Goal: Obtain resource: Download file/media

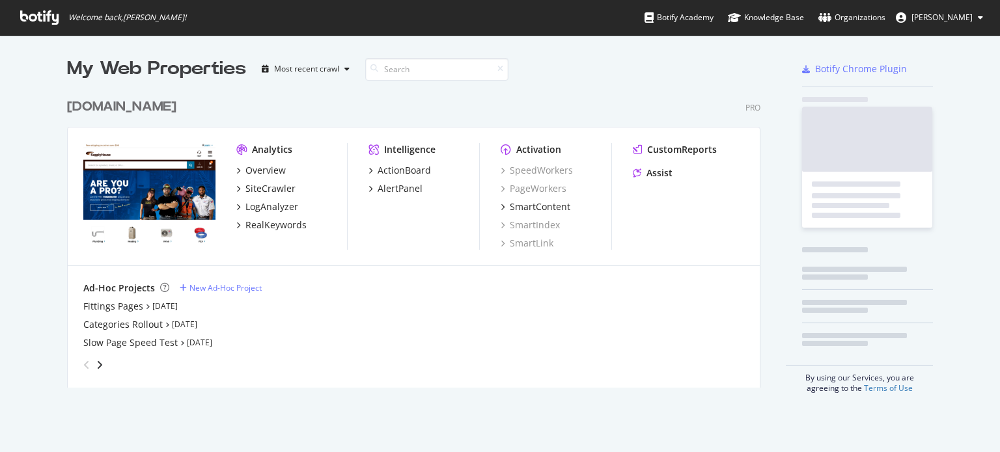
scroll to position [443, 987]
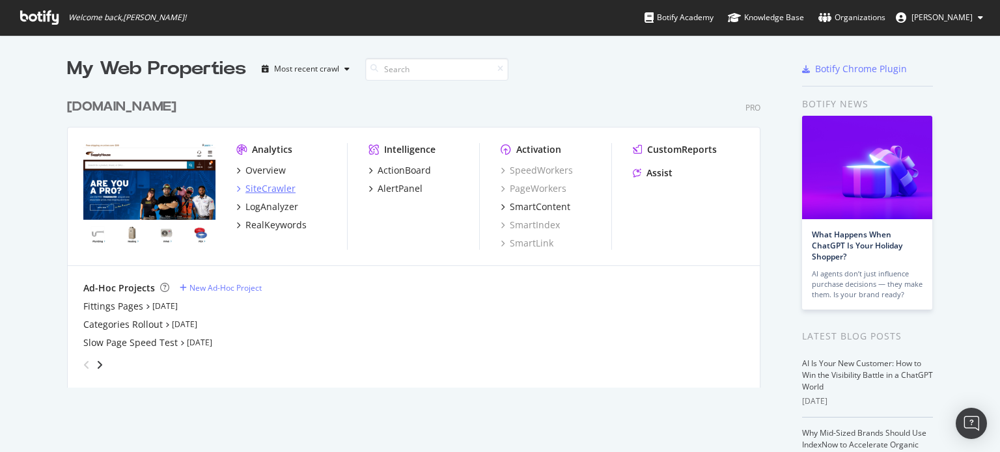
click at [266, 186] on div "SiteCrawler" at bounding box center [270, 188] width 50 height 13
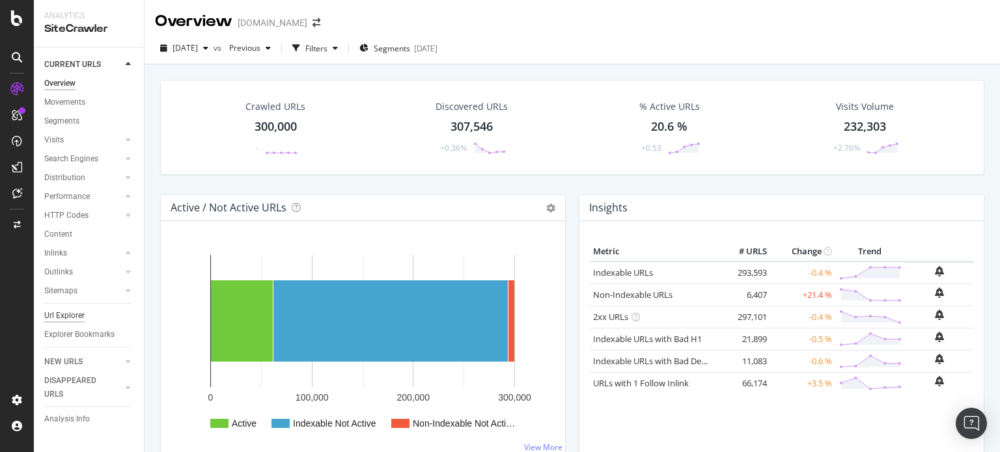
click at [62, 317] on div "Url Explorer" at bounding box center [64, 316] width 40 height 14
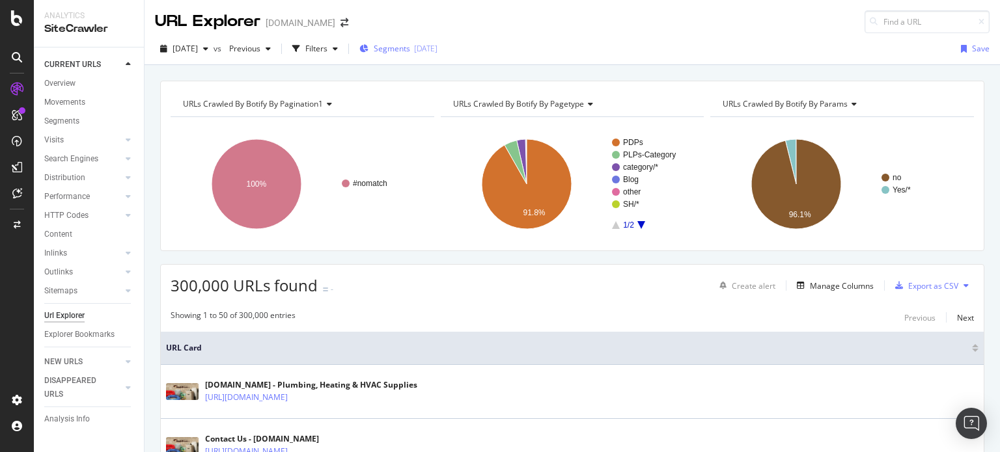
click at [402, 53] on span "Segments" at bounding box center [392, 48] width 36 height 11
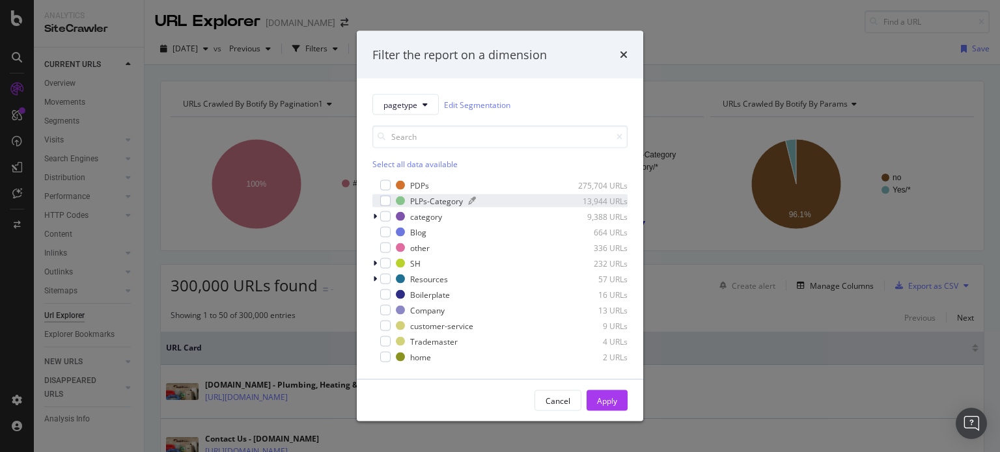
click at [413, 202] on div "PLPs-Category" at bounding box center [436, 200] width 53 height 11
click at [604, 394] on div "Apply" at bounding box center [607, 401] width 20 height 20
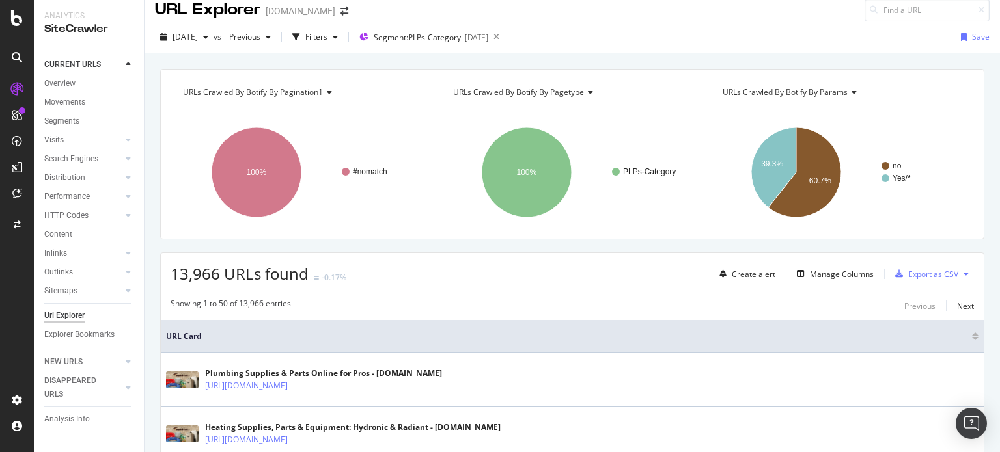
scroll to position [10, 0]
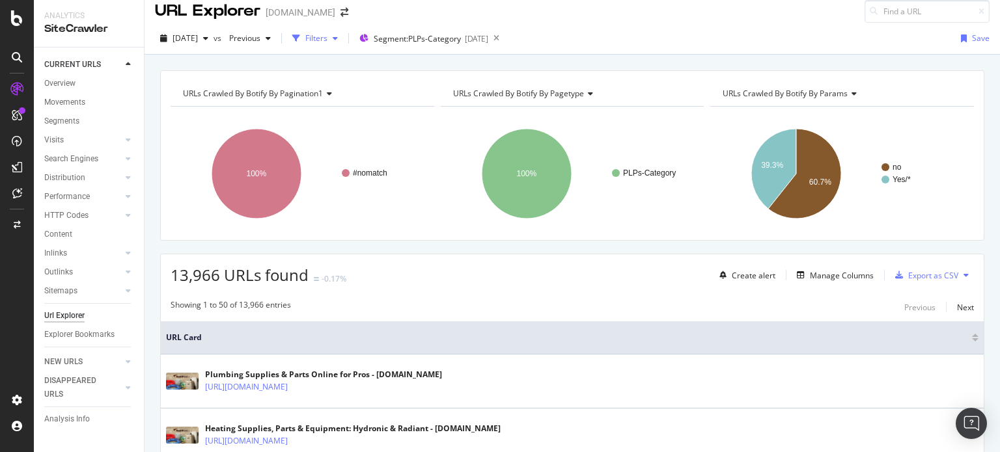
click at [343, 45] on div "Filters" at bounding box center [315, 39] width 56 height 20
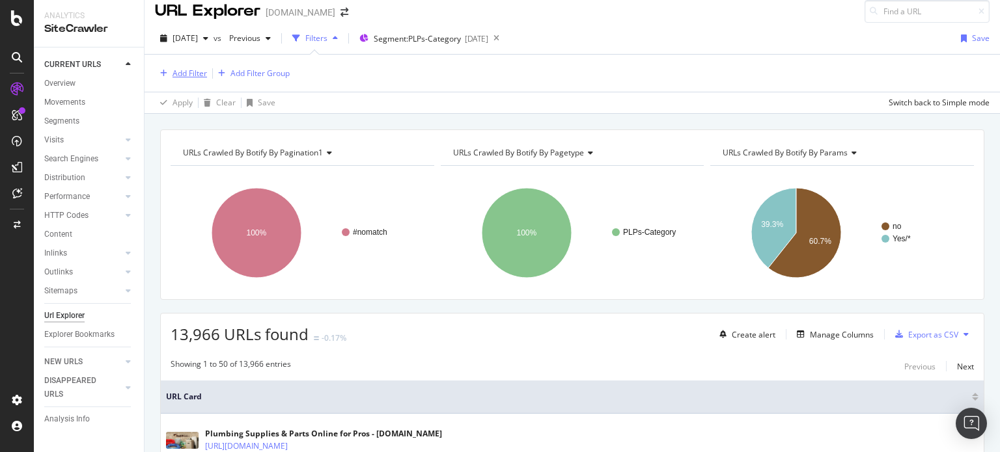
click at [184, 66] on div "Add Filter" at bounding box center [181, 73] width 52 height 14
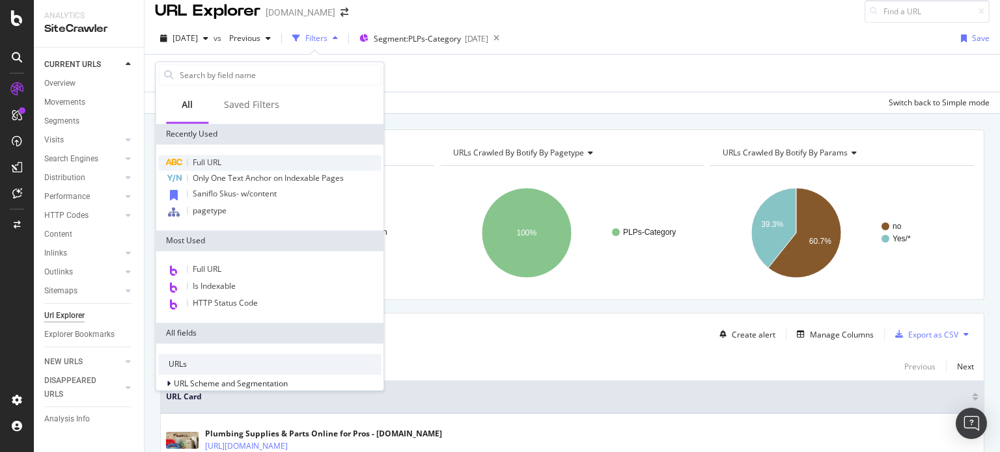
click at [227, 164] on div "Full URL" at bounding box center [269, 163] width 223 height 16
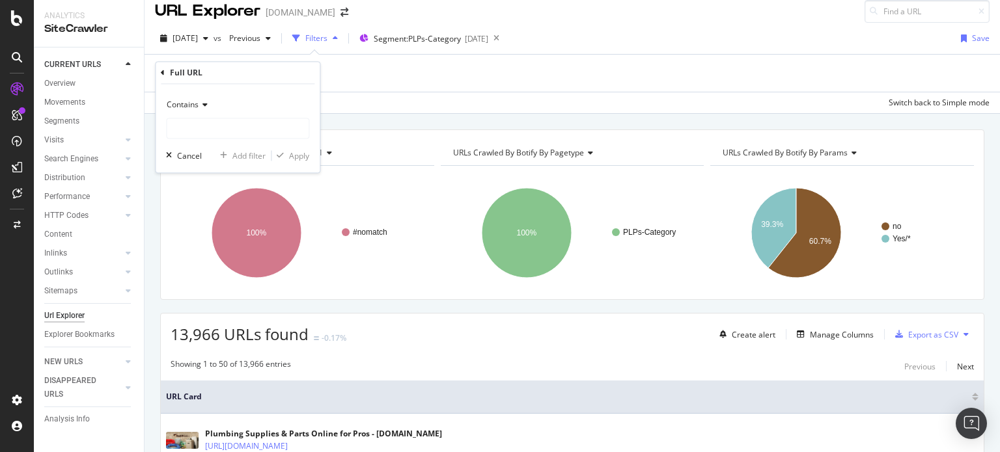
click at [199, 106] on icon at bounding box center [203, 106] width 9 height 8
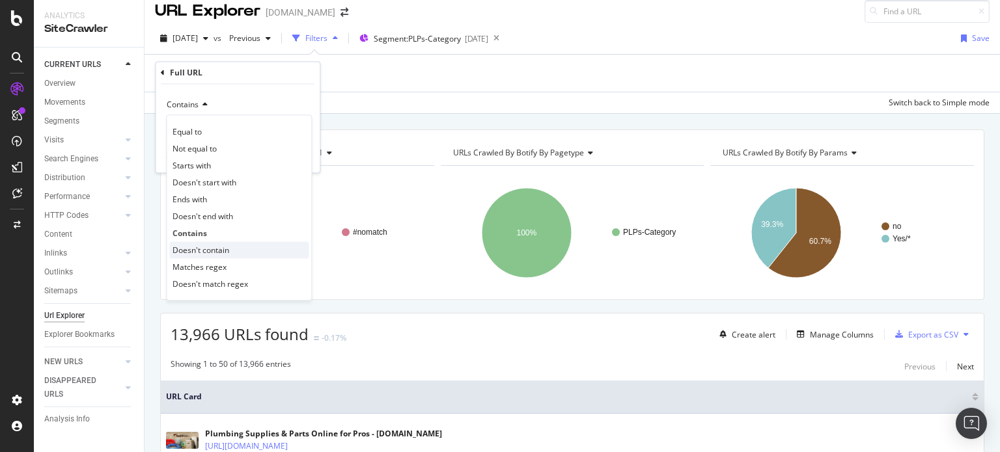
click at [204, 255] on div "Doesn't contain" at bounding box center [238, 250] width 139 height 17
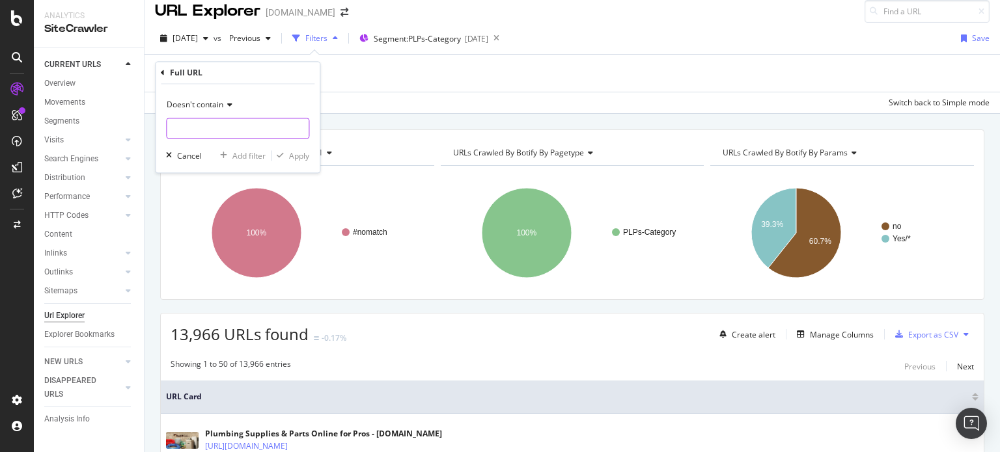
click at [226, 119] on input "text" at bounding box center [238, 128] width 142 height 21
type input "/"
type input "?"
click at [289, 150] on div "Apply" at bounding box center [299, 155] width 20 height 11
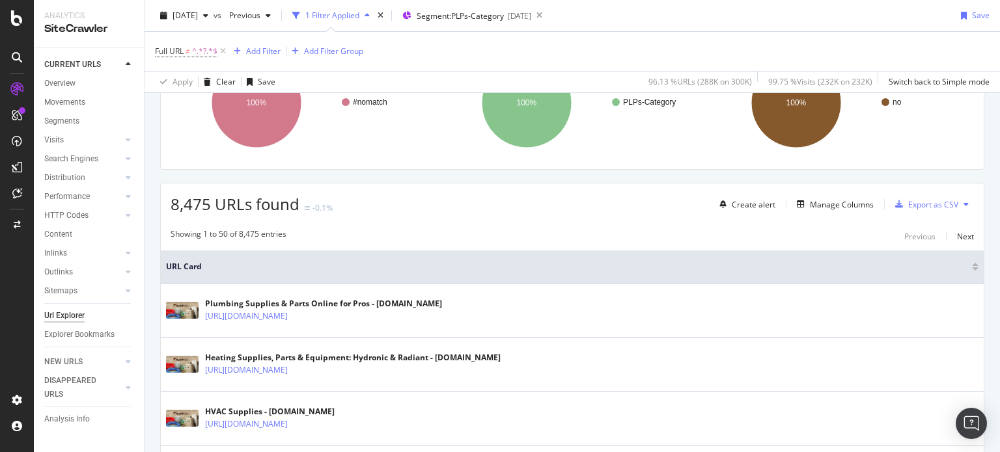
scroll to position [143, 0]
click at [957, 236] on div "Next" at bounding box center [965, 235] width 17 height 11
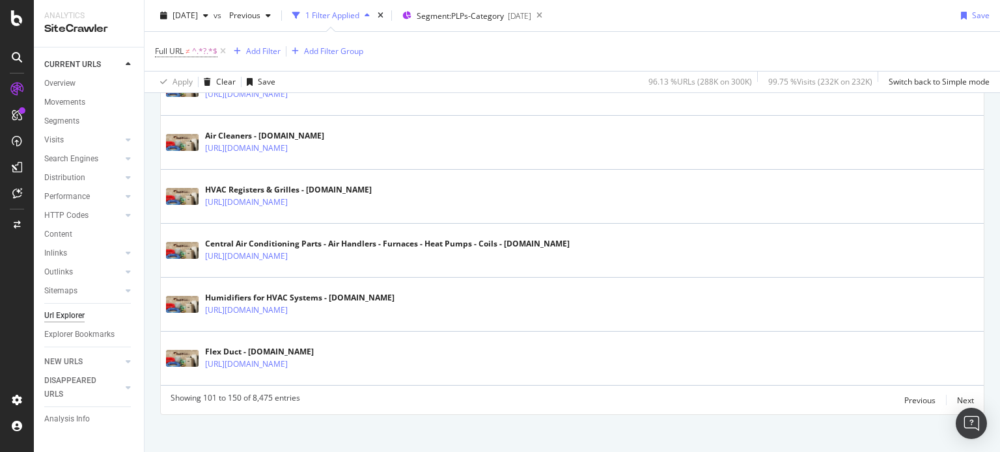
scroll to position [2742, 0]
click at [957, 396] on div "Next" at bounding box center [965, 400] width 17 height 11
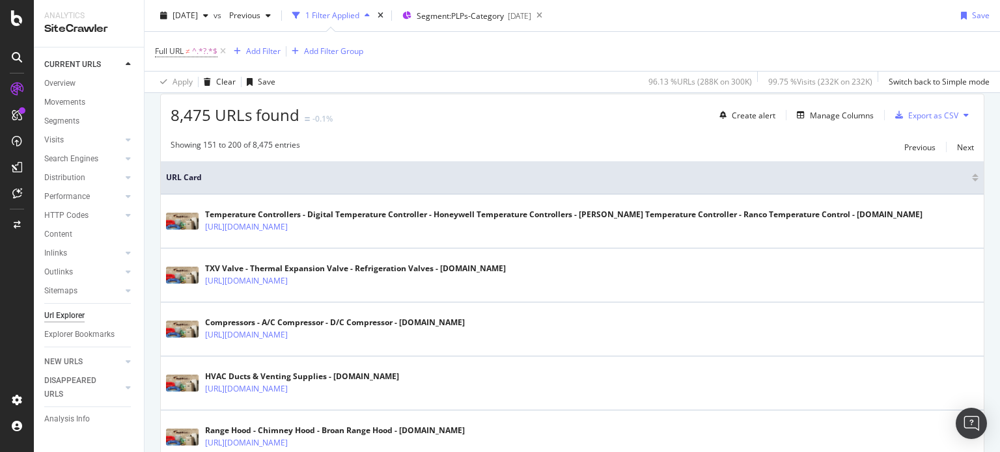
scroll to position [169, 0]
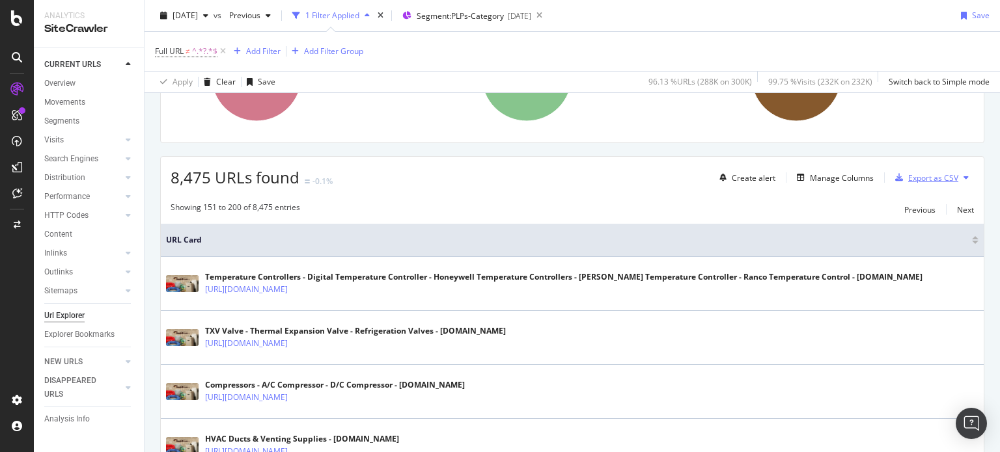
click at [910, 179] on div "Export as CSV" at bounding box center [933, 177] width 50 height 11
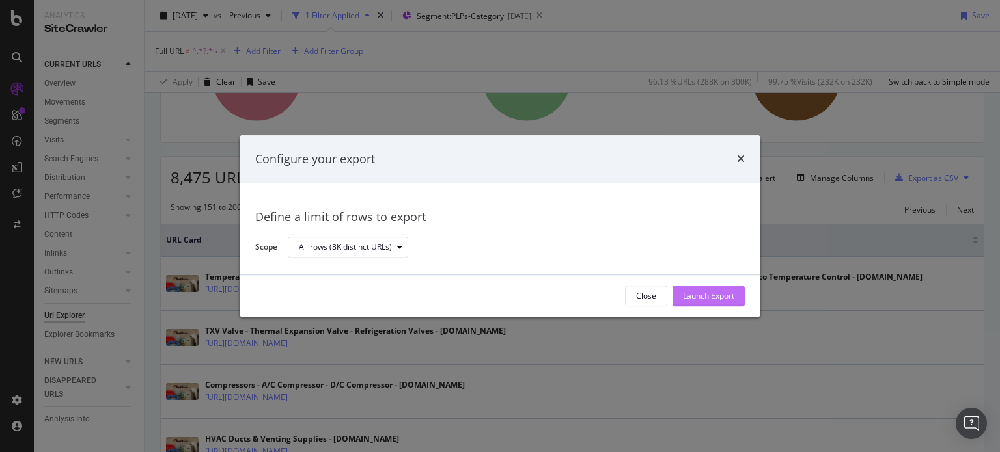
click at [724, 298] on div "Launch Export" at bounding box center [708, 296] width 51 height 11
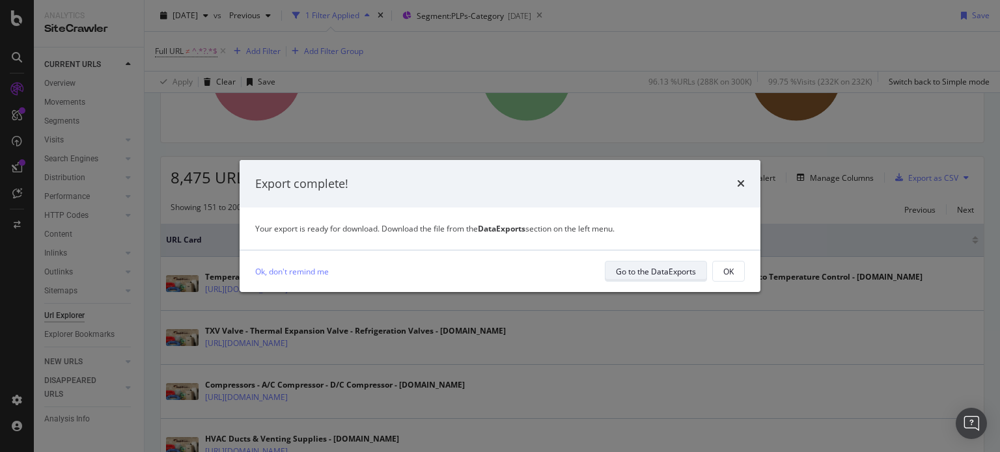
click at [639, 262] on div "Go to the DataExports" at bounding box center [656, 271] width 80 height 18
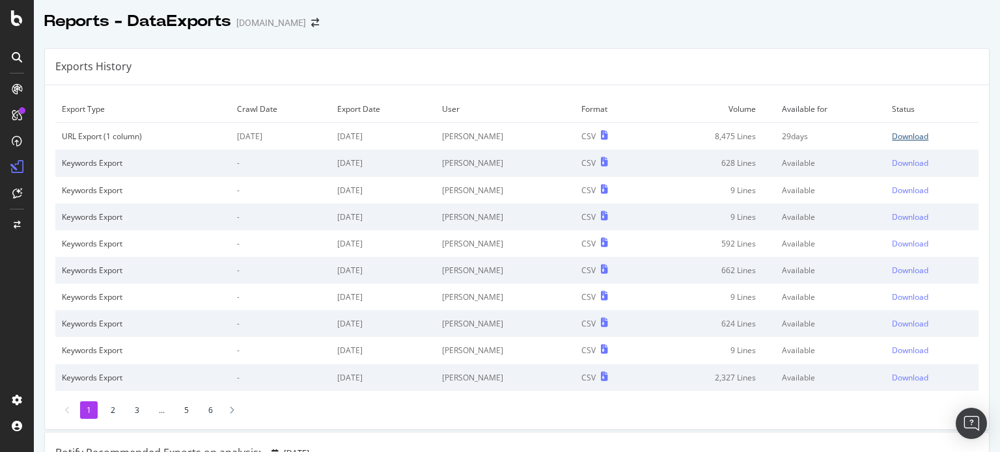
click at [895, 139] on div "Download" at bounding box center [910, 136] width 36 height 11
